Goal: Find contact information: Find contact information

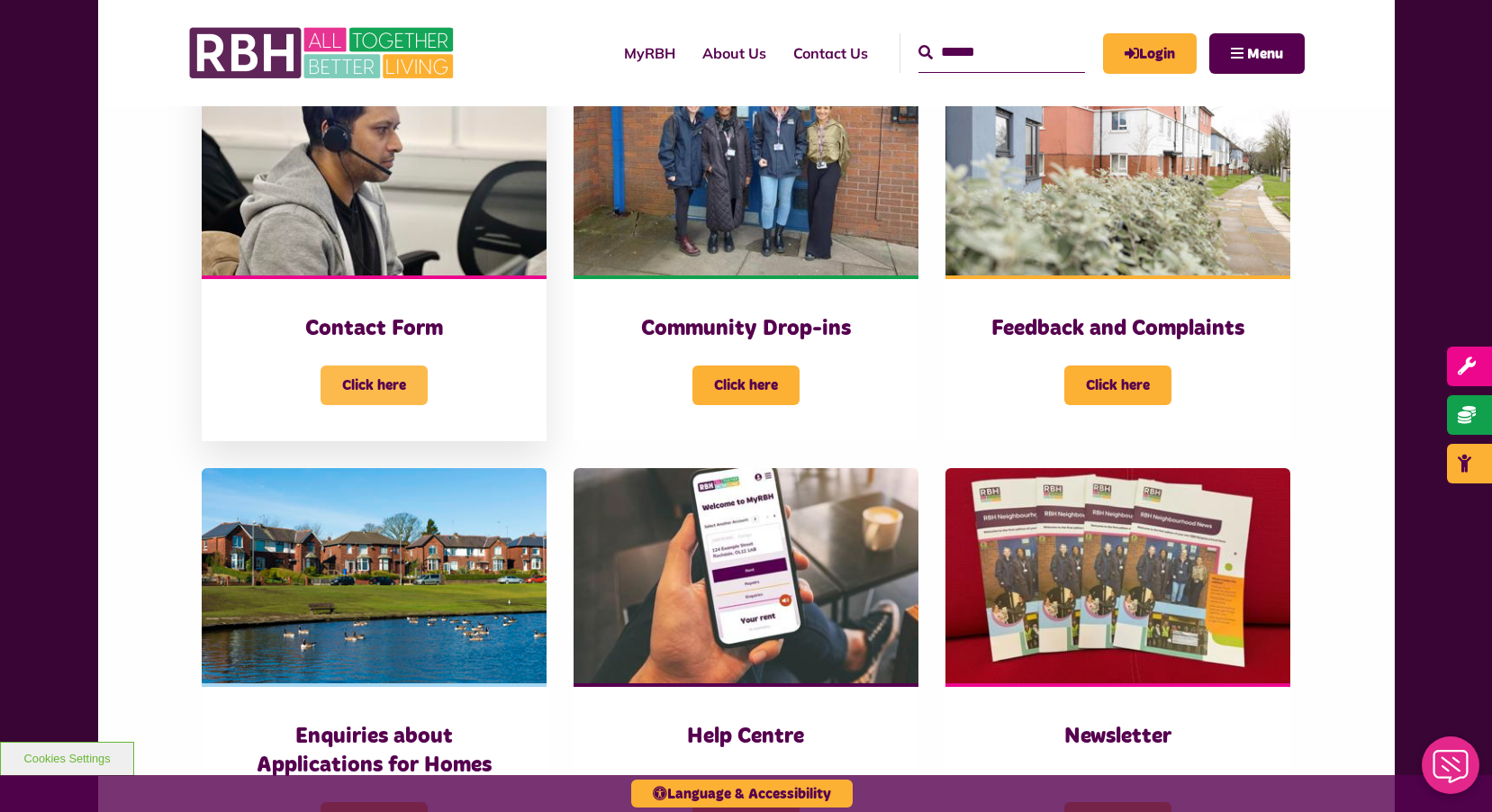
click at [395, 378] on span "Click here" at bounding box center [374, 386] width 108 height 40
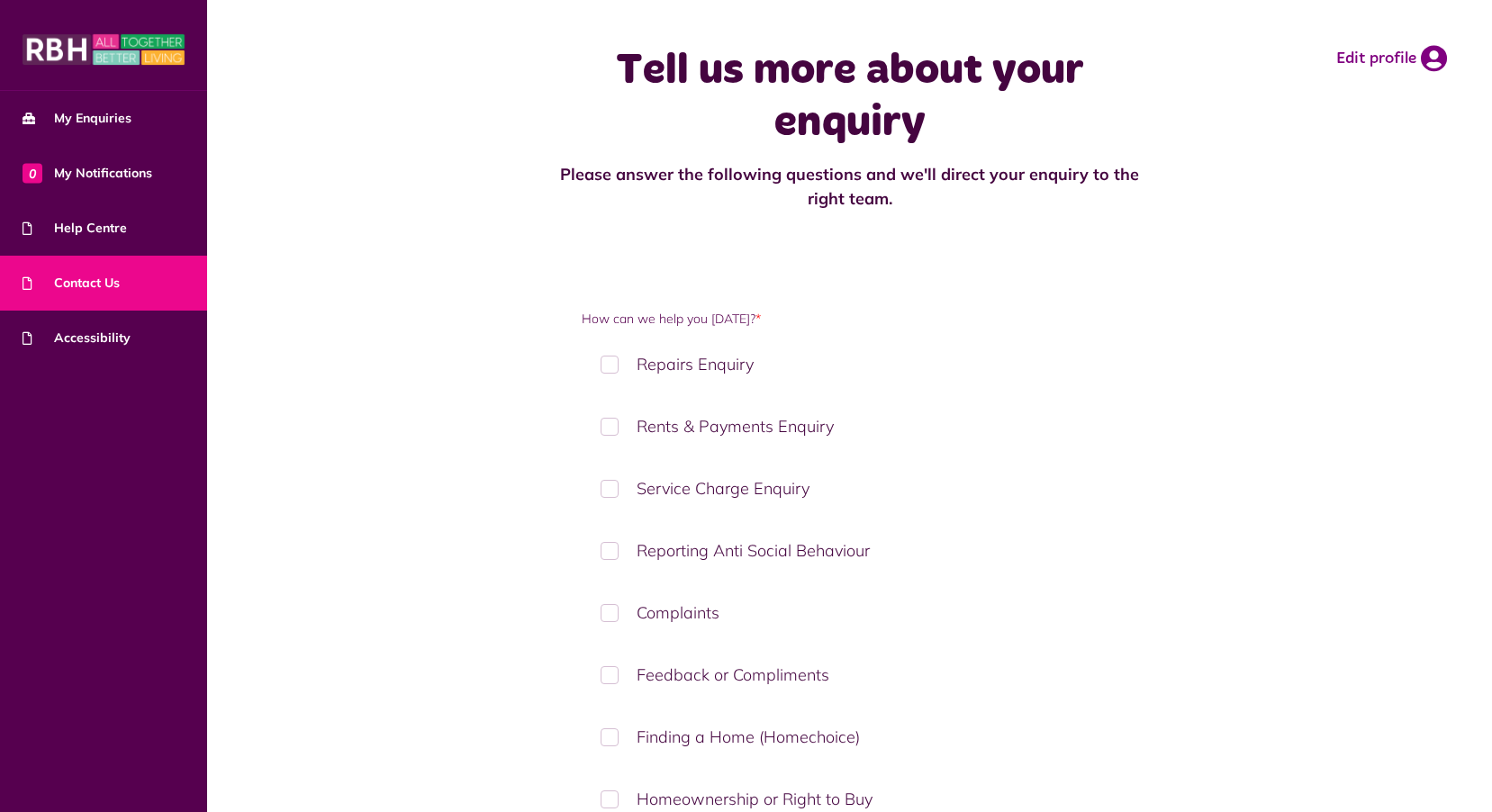
scroll to position [267, 0]
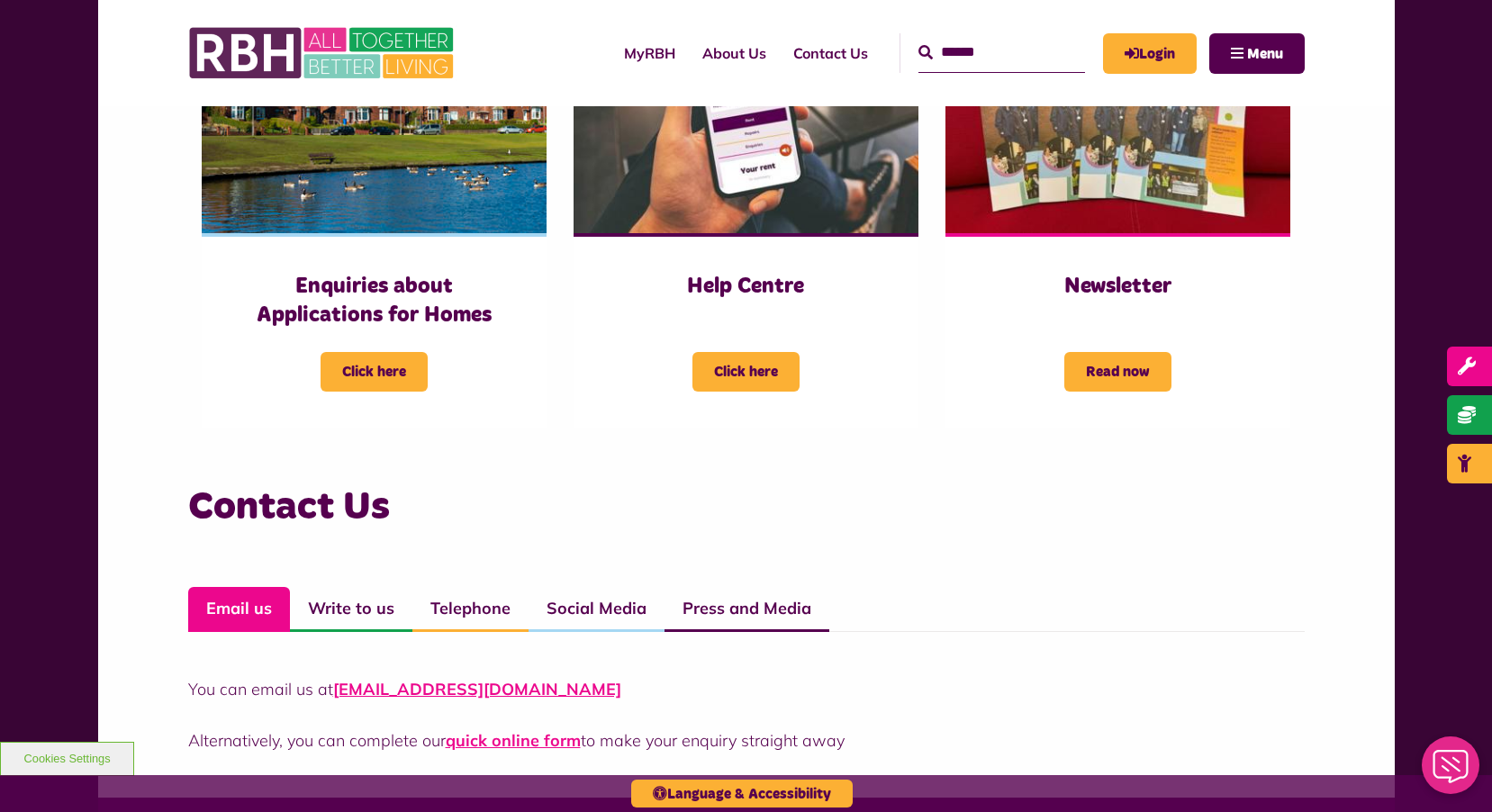
scroll to position [1260, 0]
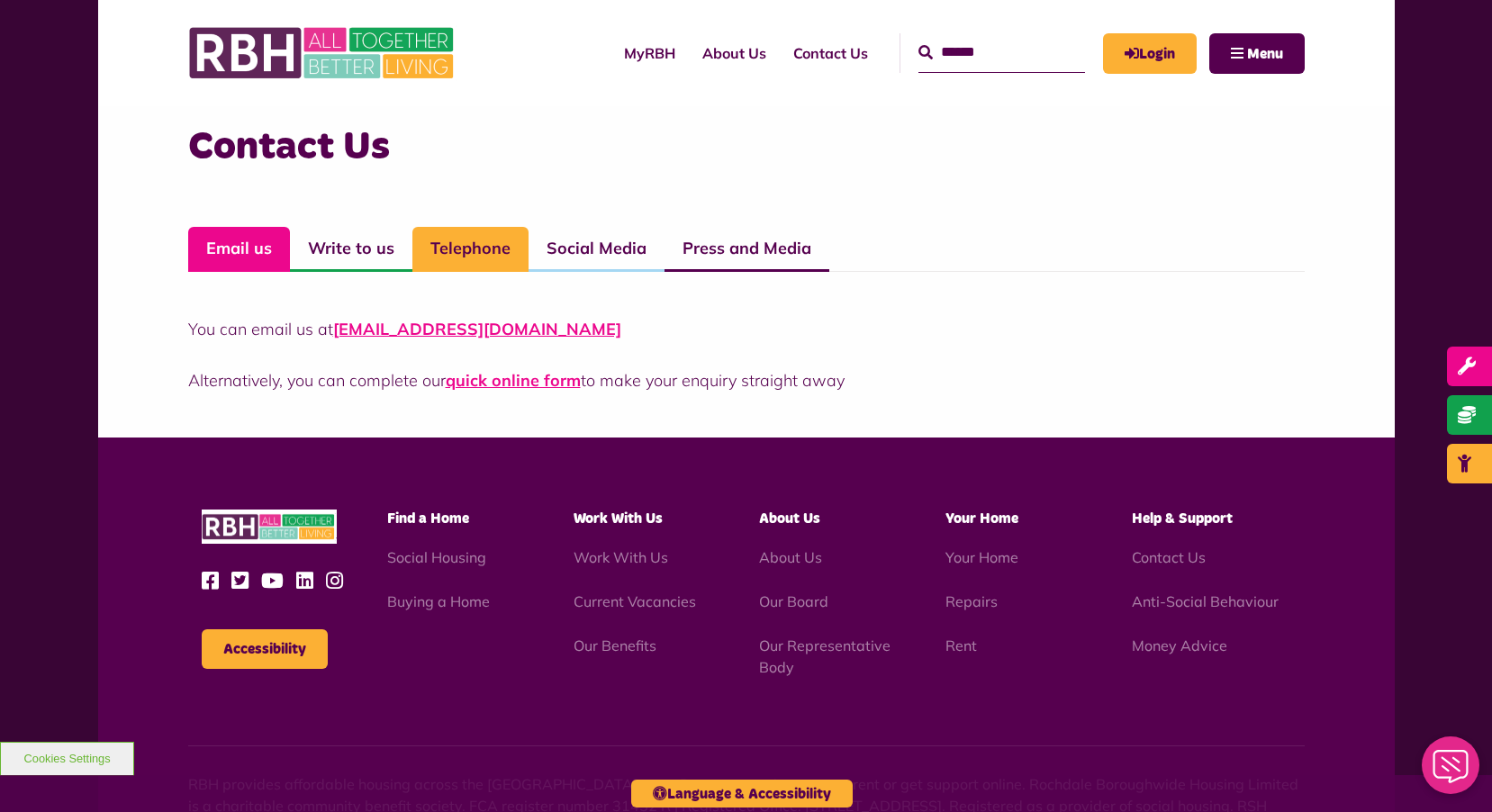
click at [458, 241] on link "Telephone" at bounding box center [470, 248] width 116 height 45
